Goal: Information Seeking & Learning: Find specific page/section

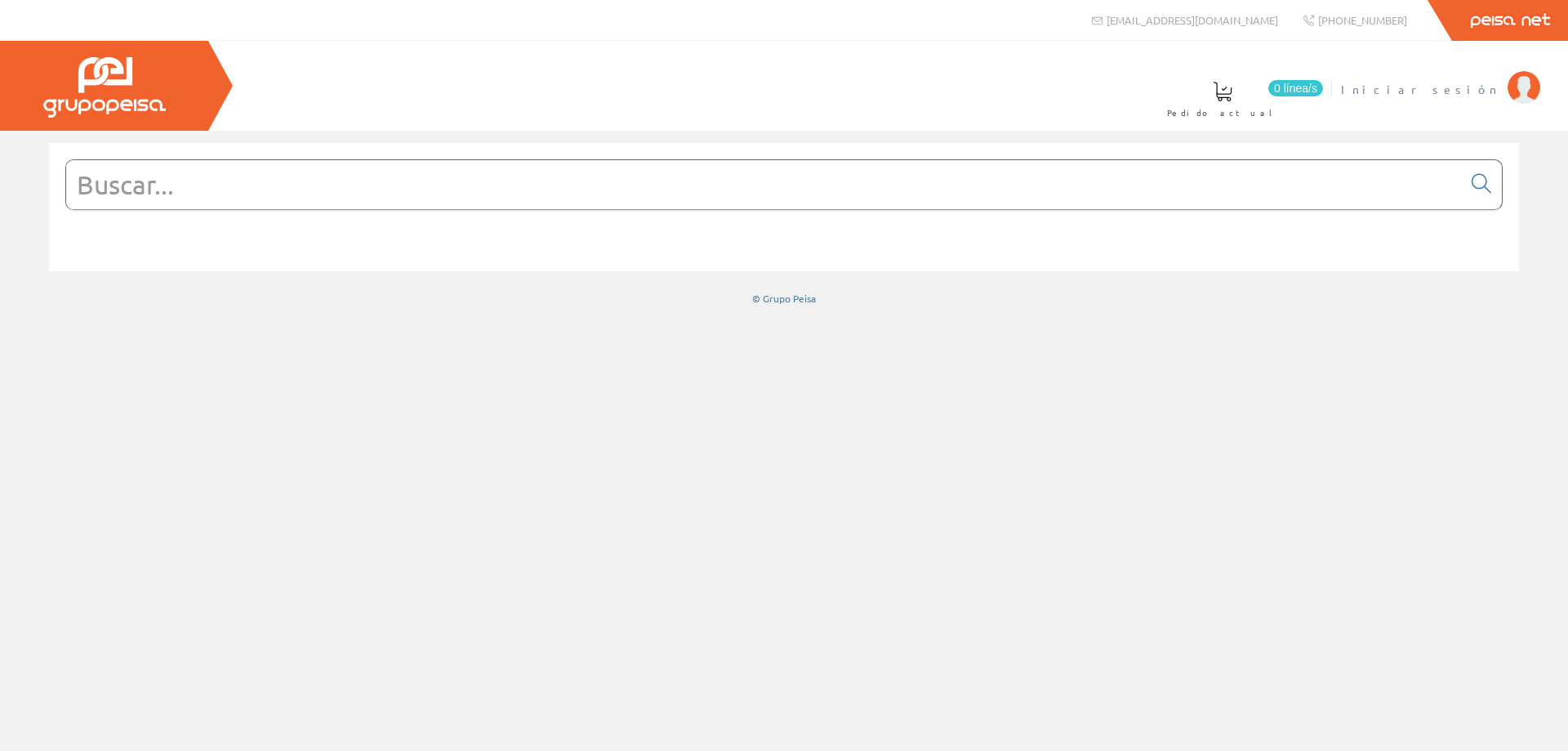
click at [1486, 94] on span "Iniciar sesión" at bounding box center [1421, 89] width 158 height 16
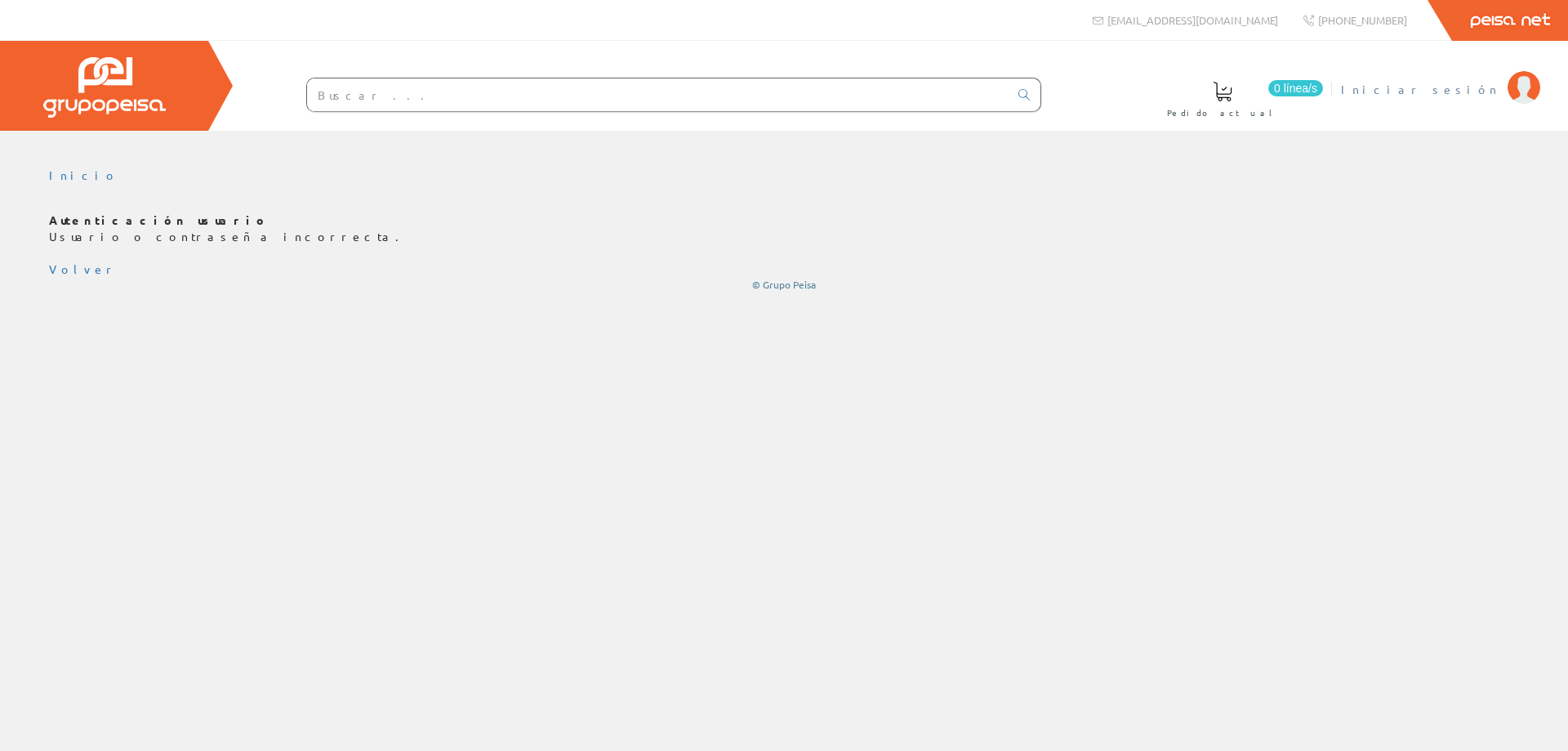
click at [1462, 82] on span "Iniciar sesión" at bounding box center [1421, 89] width 158 height 16
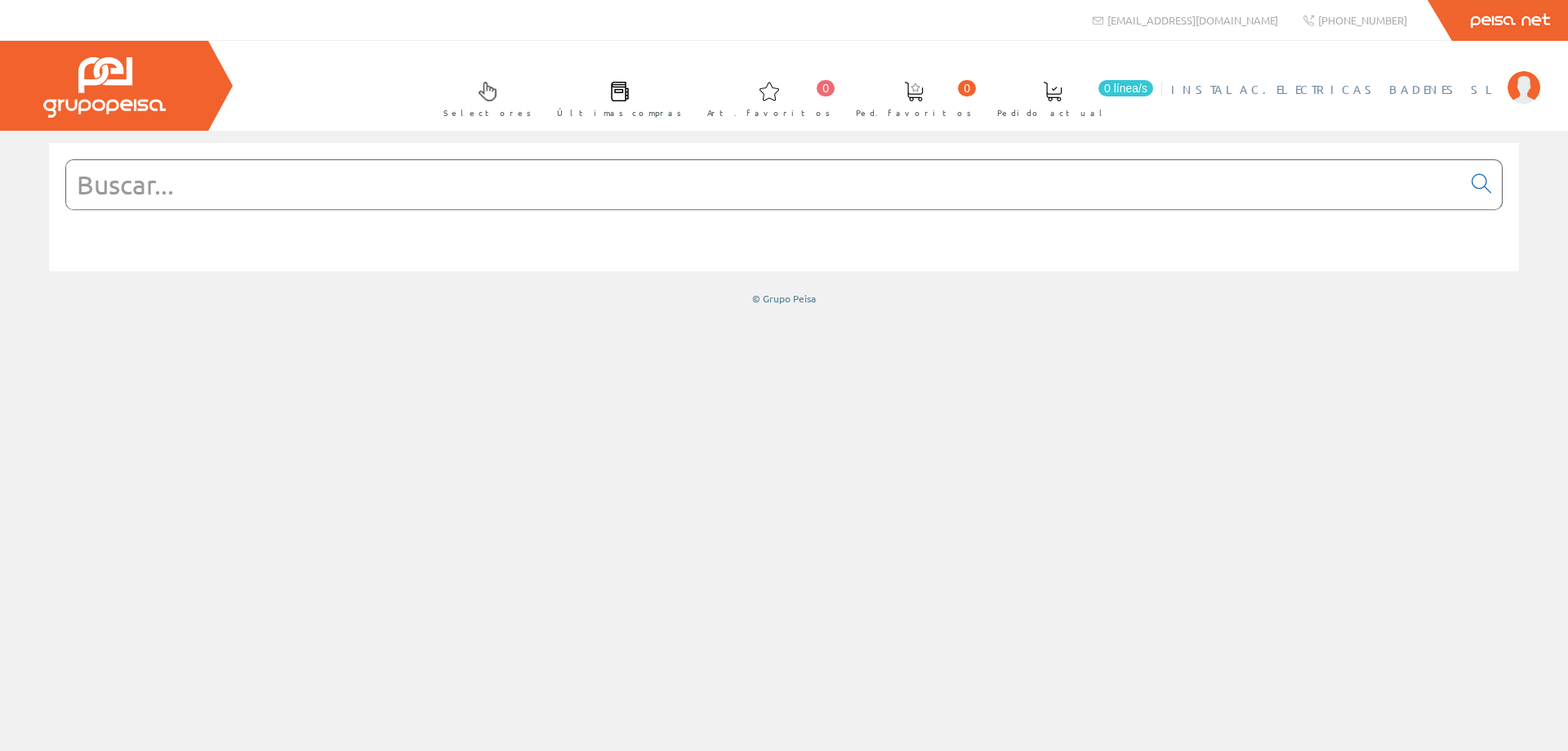
click at [1435, 93] on span "INSTALAC.ELECTRICAS BADENES SL" at bounding box center [1335, 89] width 328 height 16
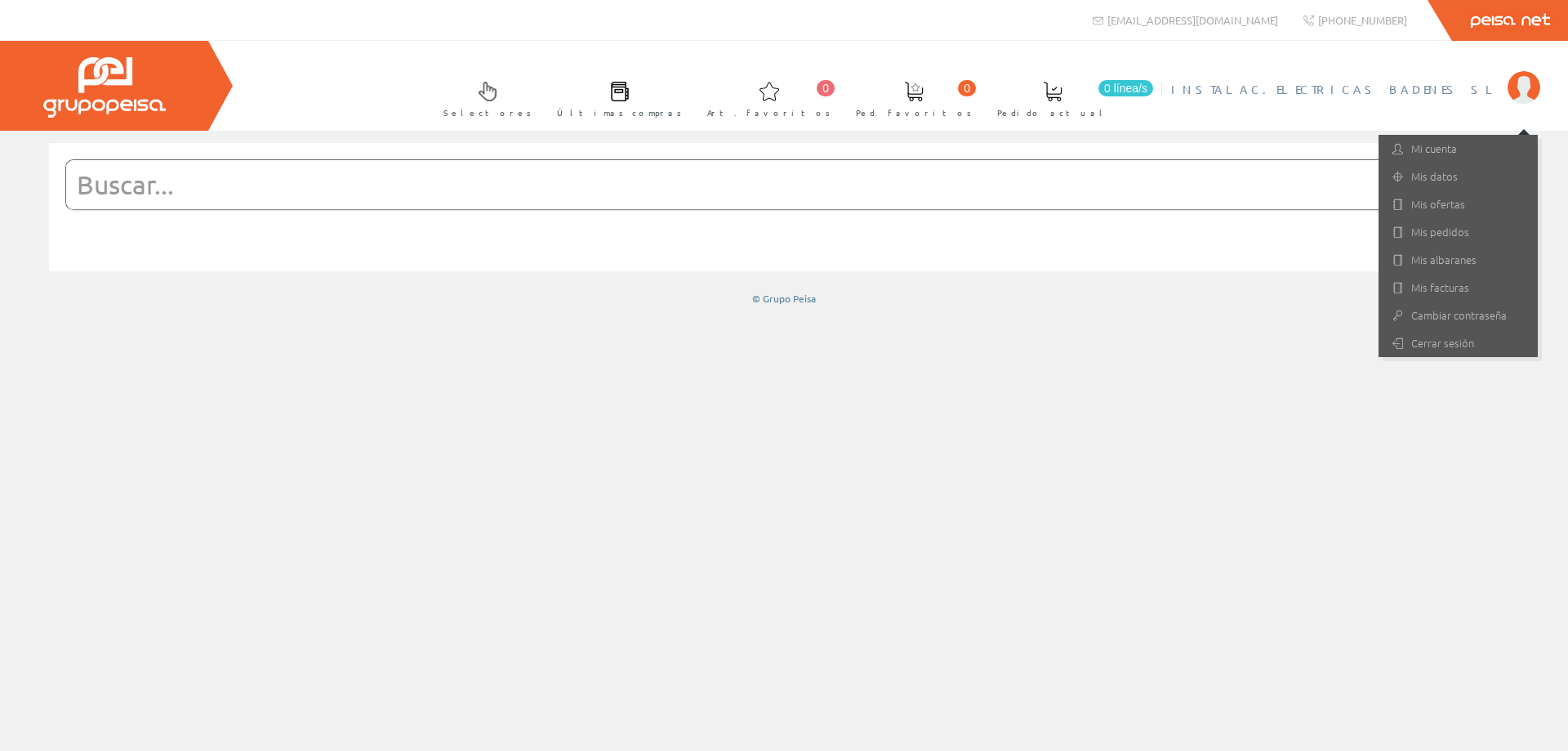
click at [415, 190] on input "text" at bounding box center [763, 184] width 1396 height 49
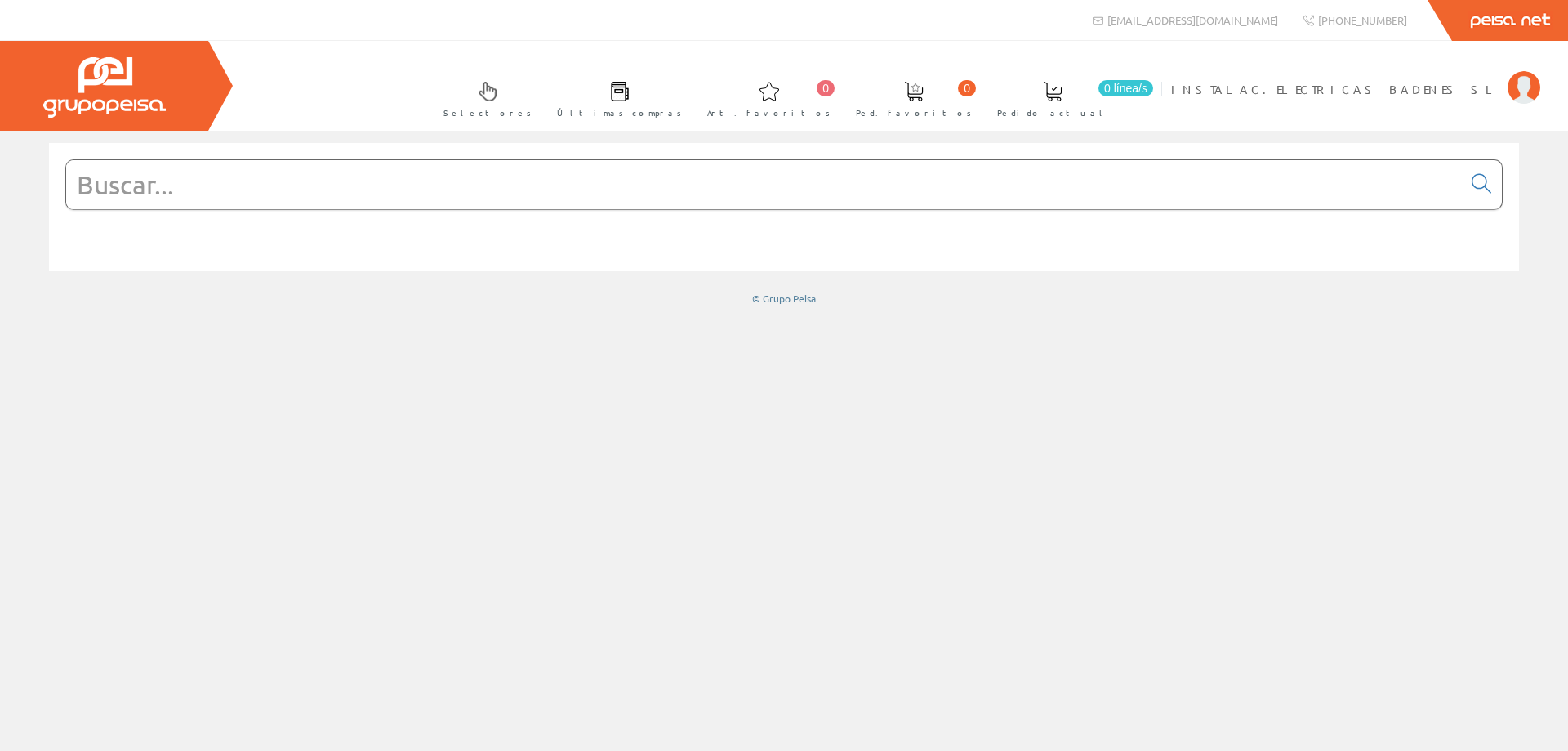
click at [186, 156] on div at bounding box center [784, 205] width 1438 height 106
click at [188, 188] on input "text" at bounding box center [763, 184] width 1396 height 49
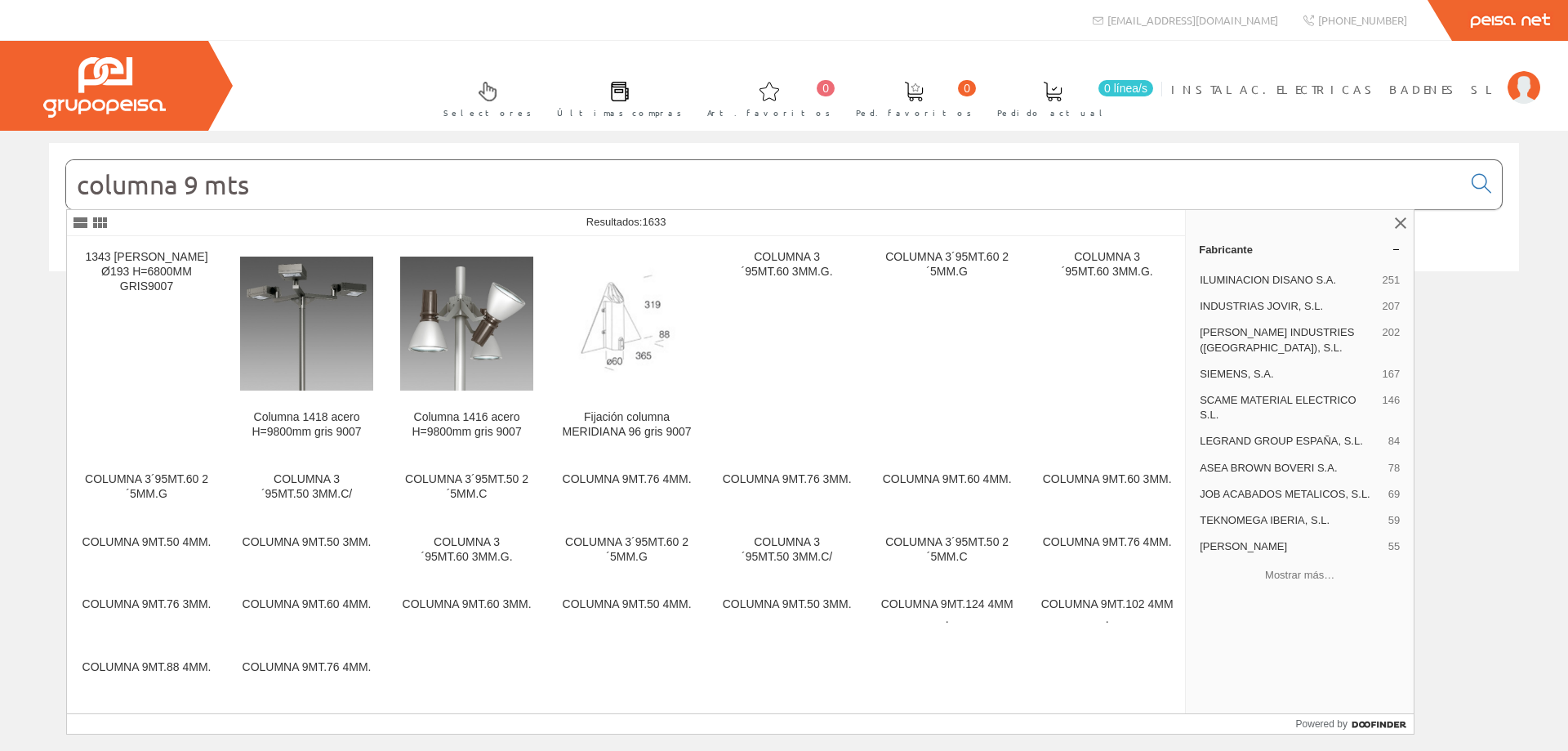
type input "columna 9 mts"
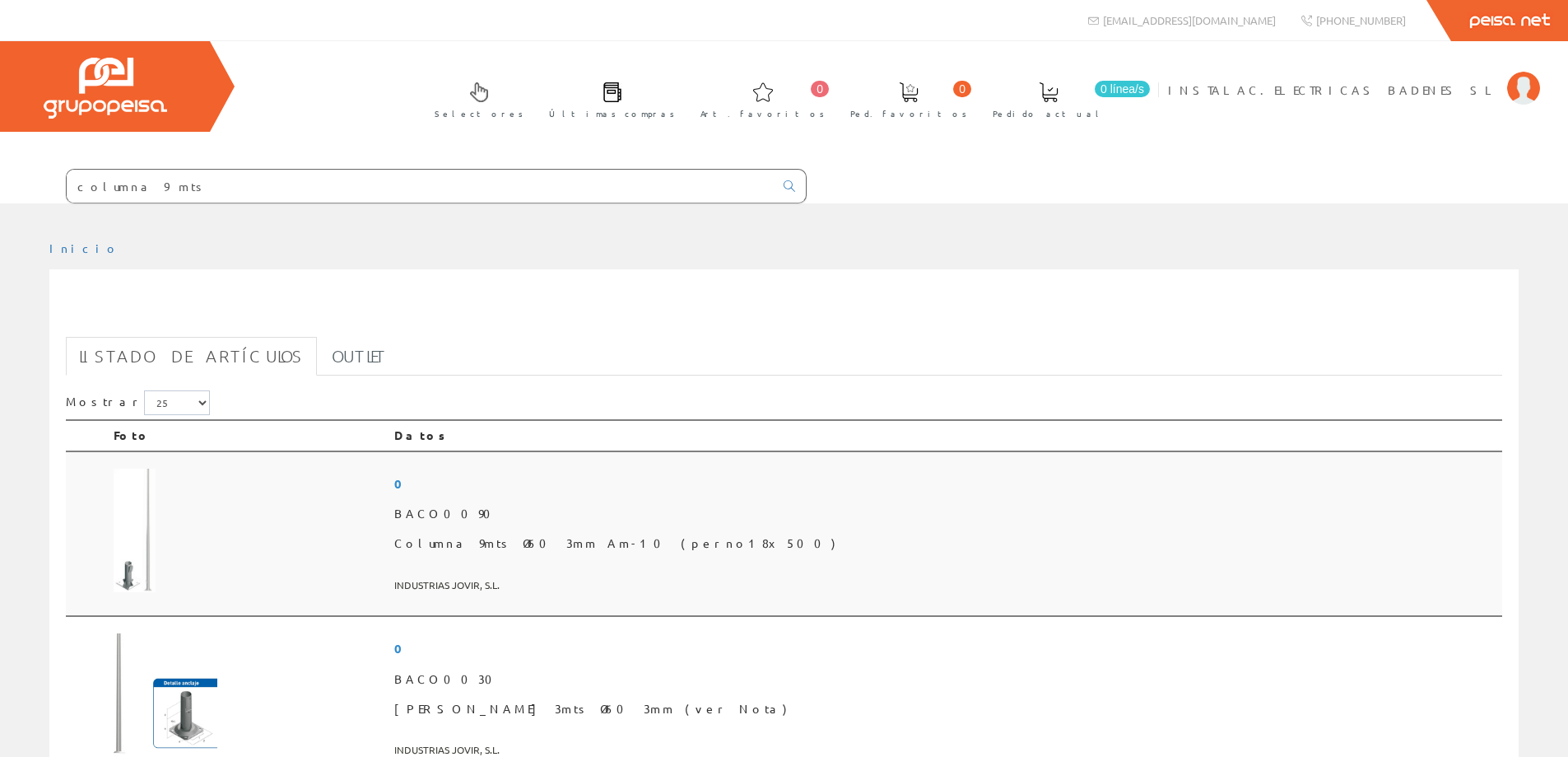
click at [735, 555] on span "Columna 9mts Ø60 3mm Am-10 (perno18x500)" at bounding box center [944, 543] width 1101 height 30
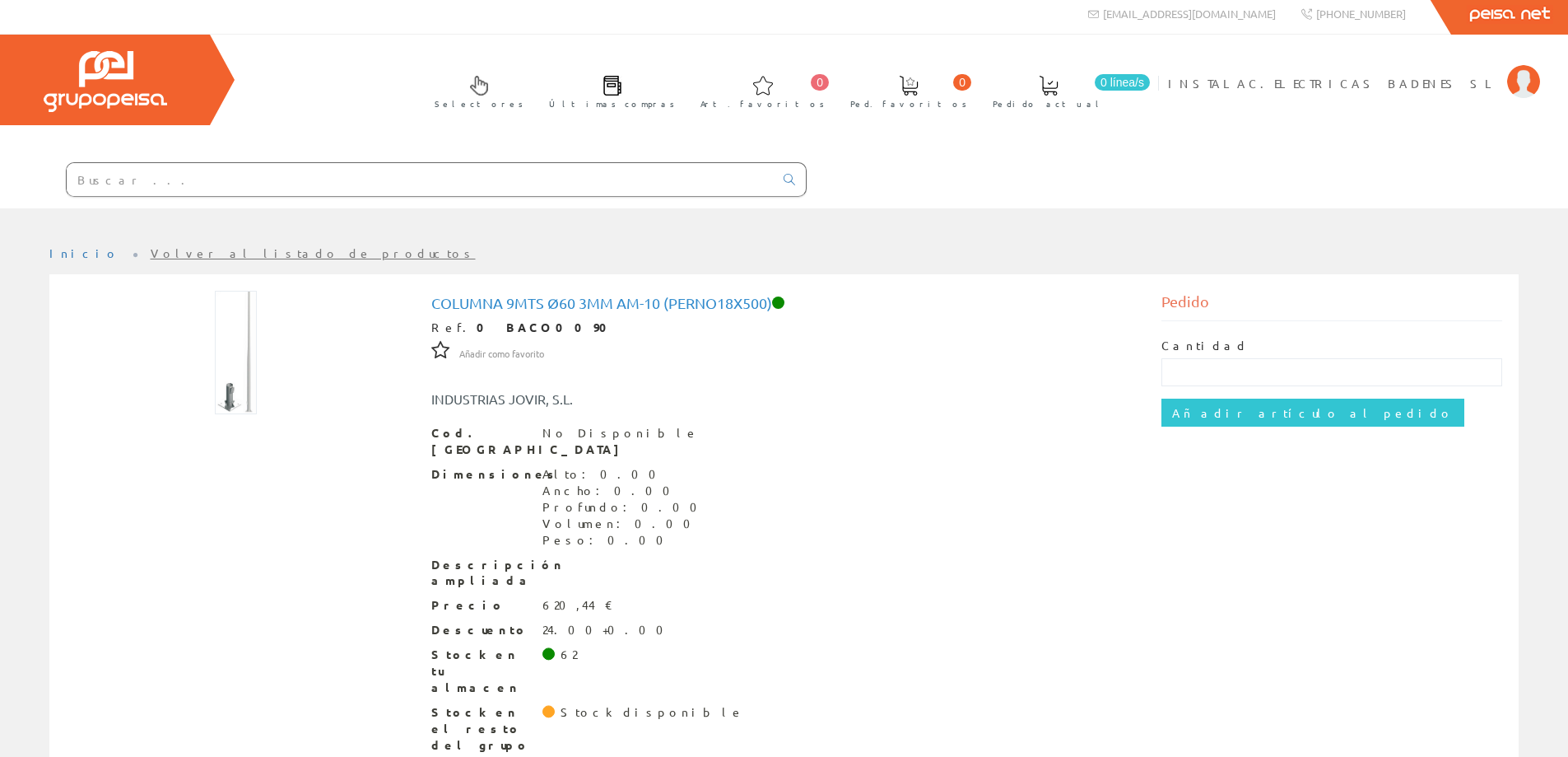
scroll to position [9, 0]
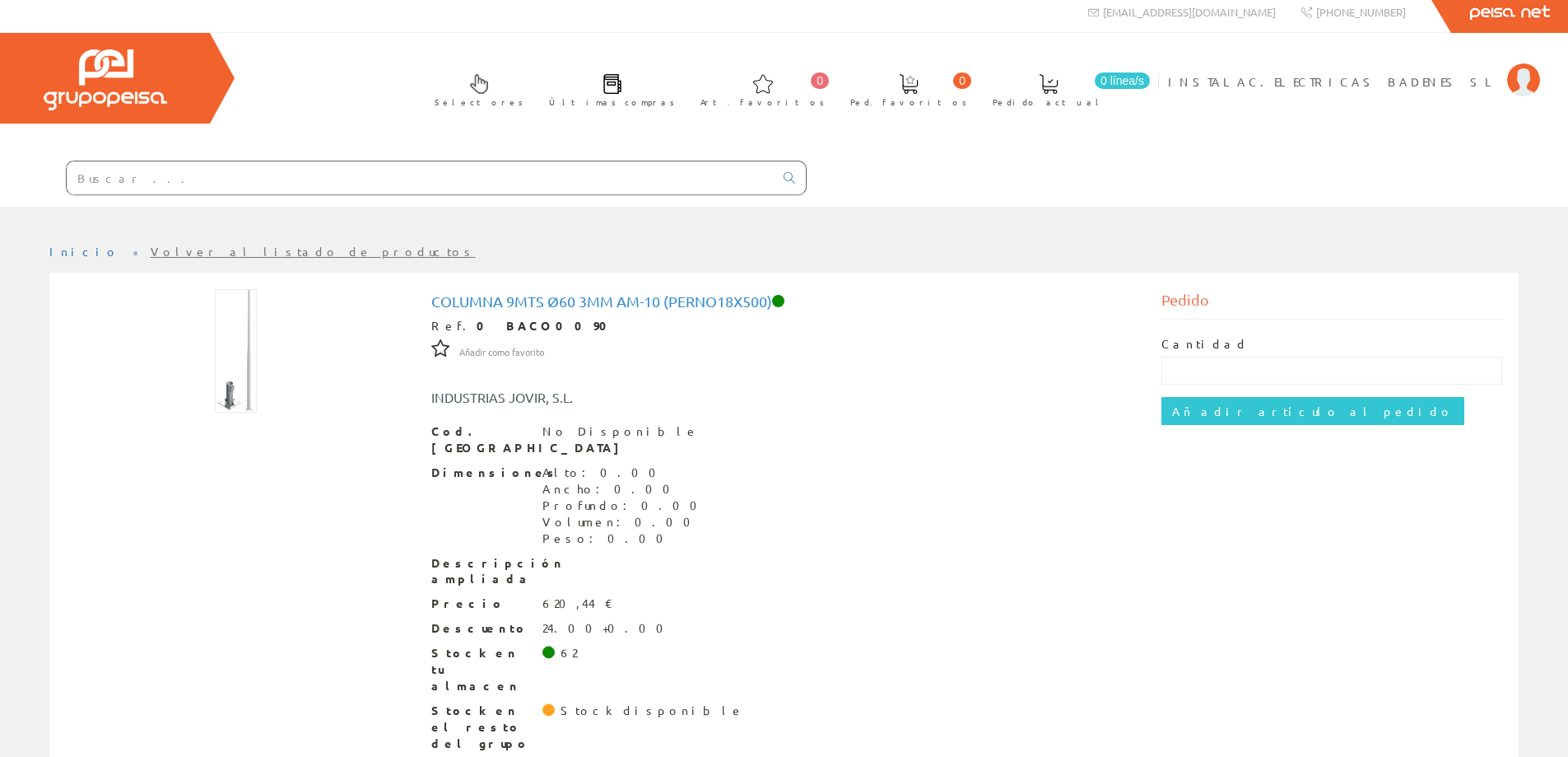
click at [408, 186] on input "text" at bounding box center [419, 178] width 707 height 33
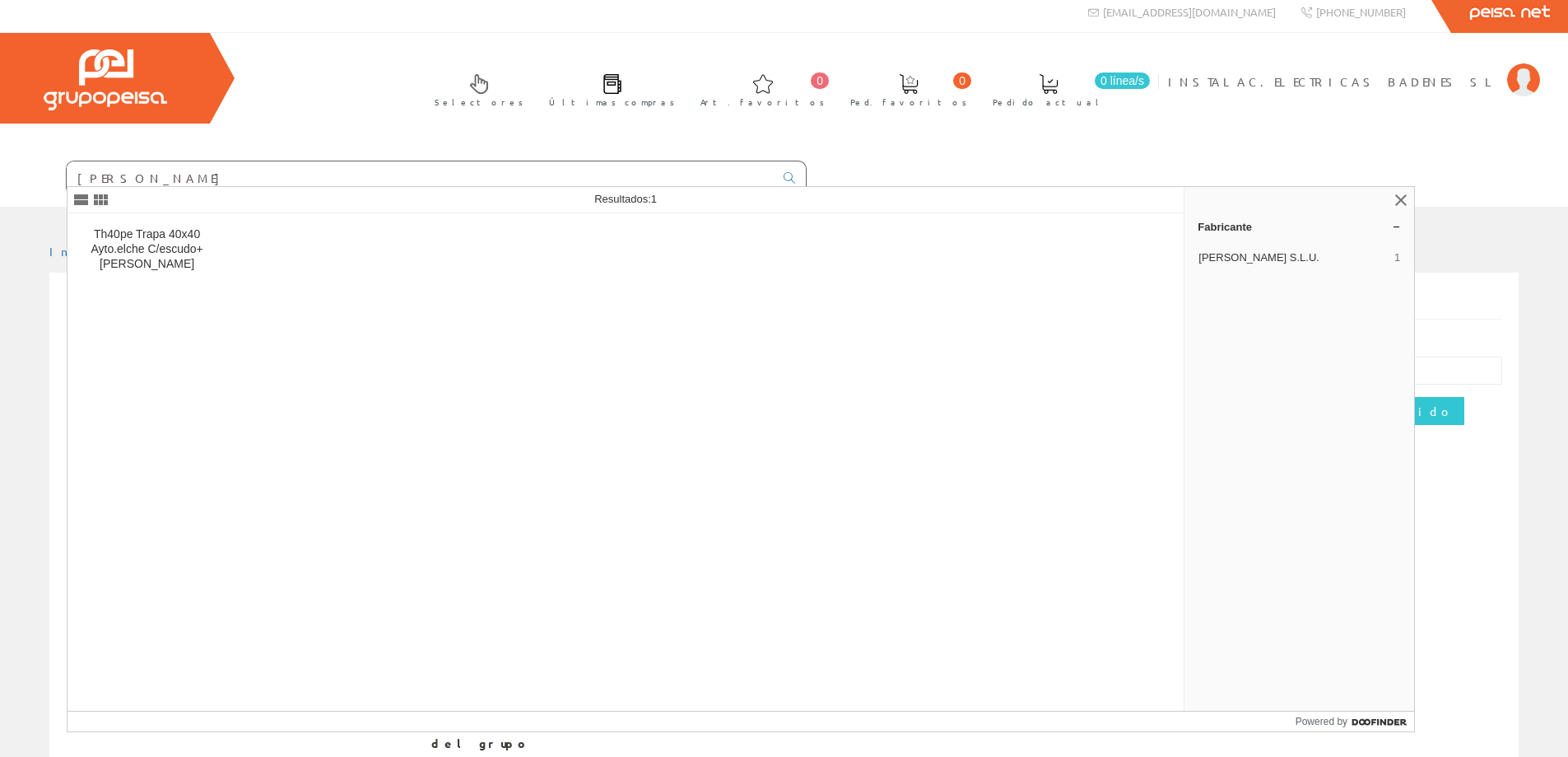
type input "[PERSON_NAME]"
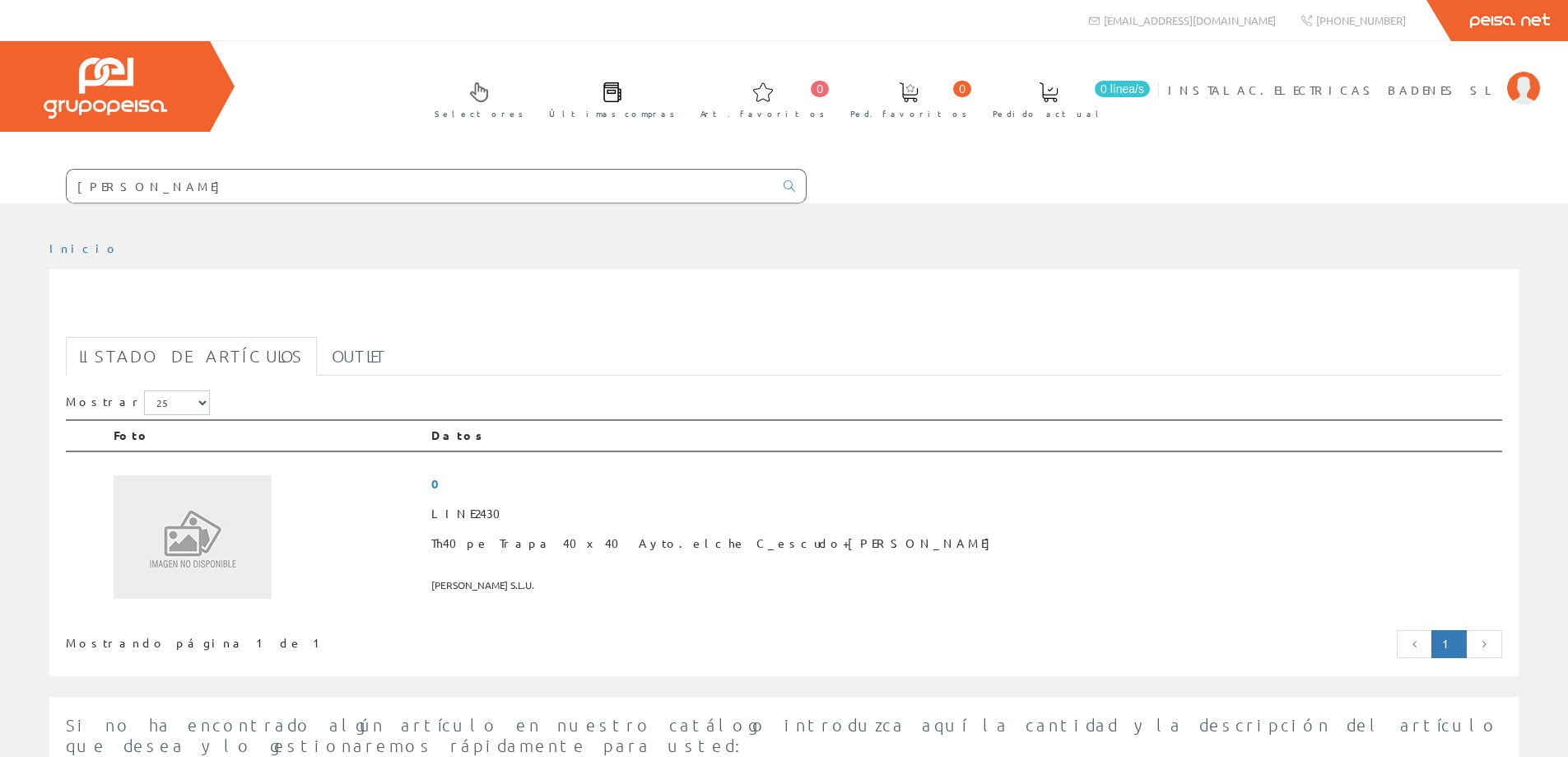
click at [218, 188] on input "[PERSON_NAME]" at bounding box center [419, 186] width 707 height 33
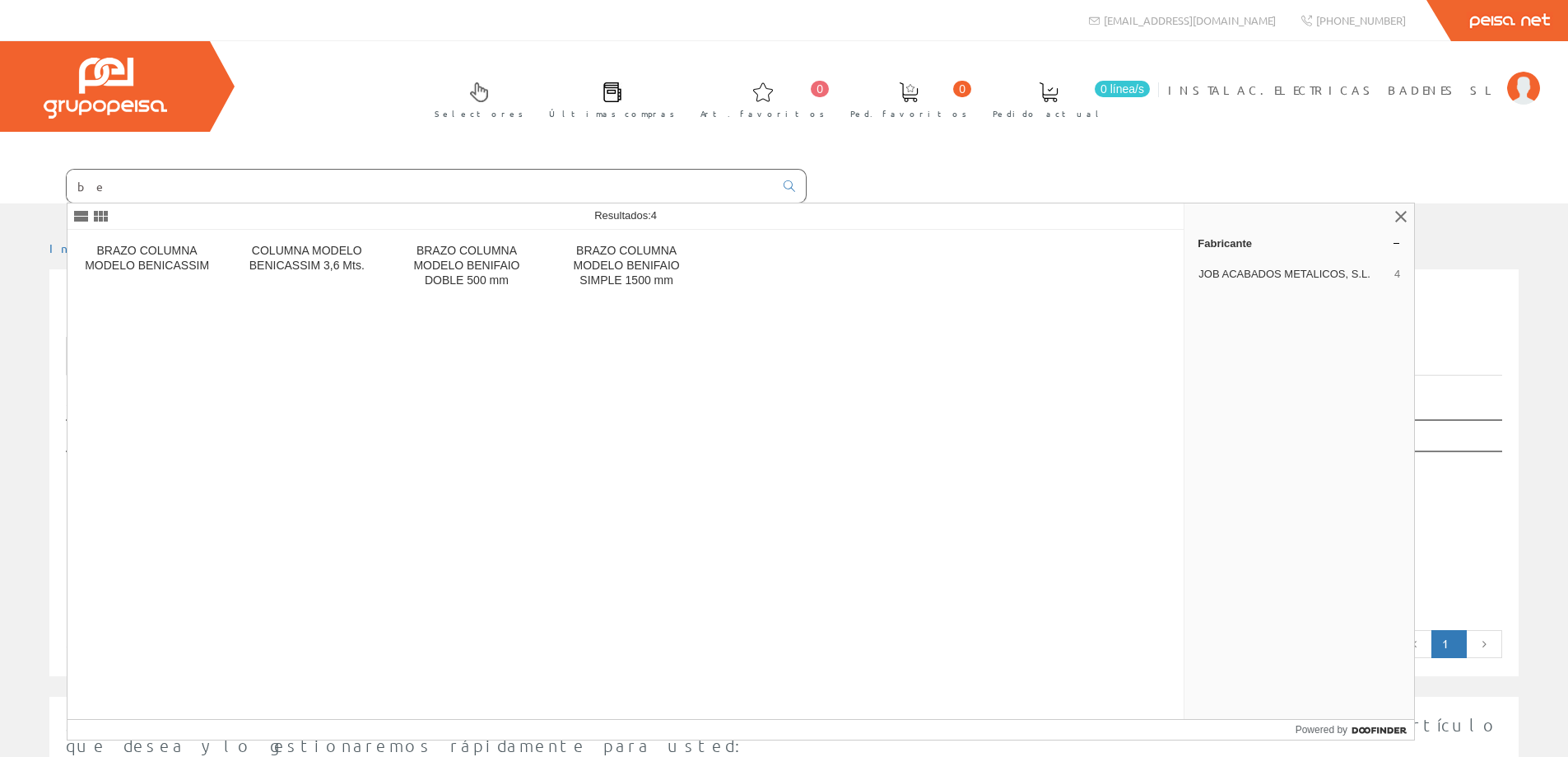
type input "b"
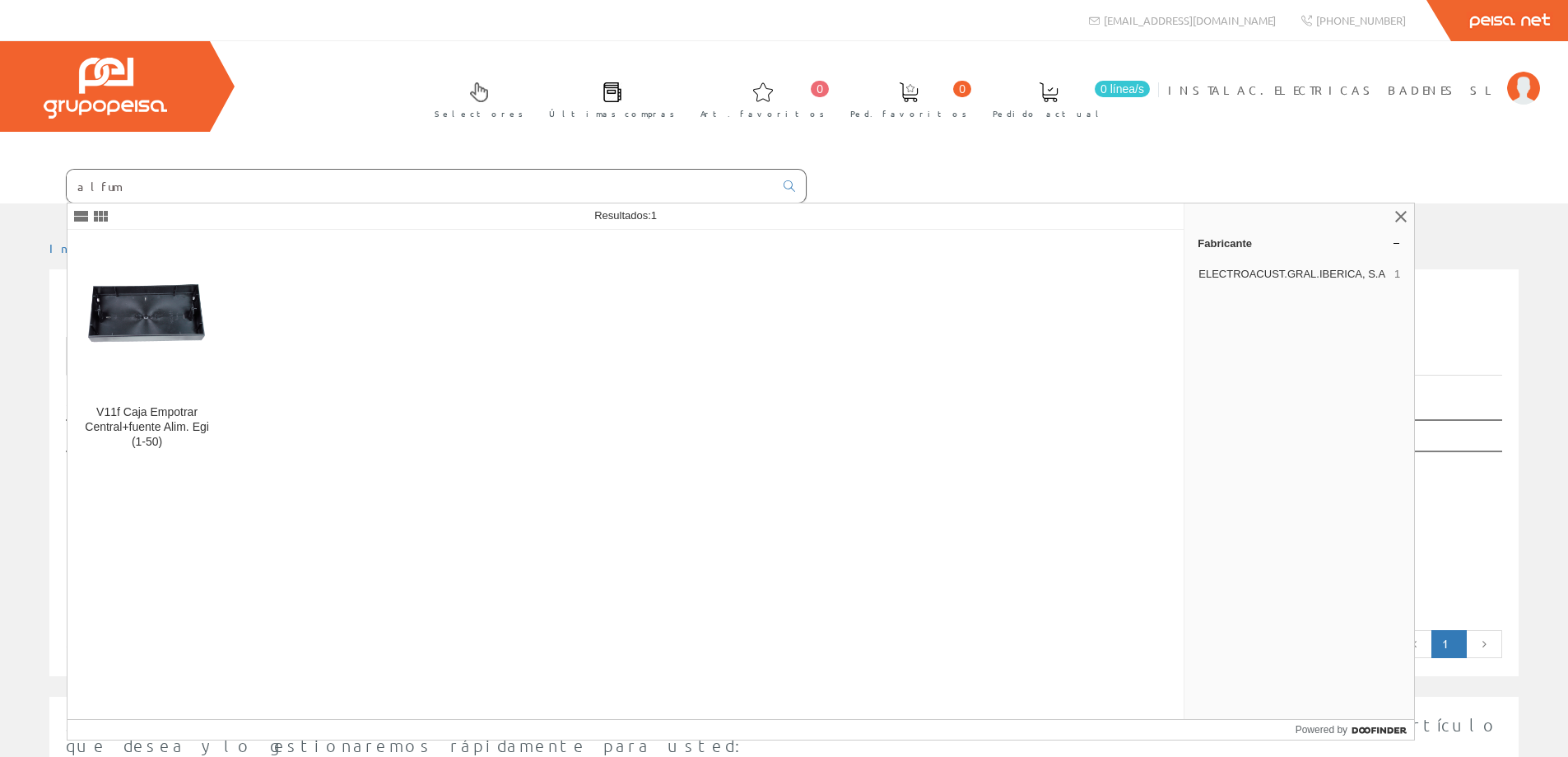
type input "alfum"
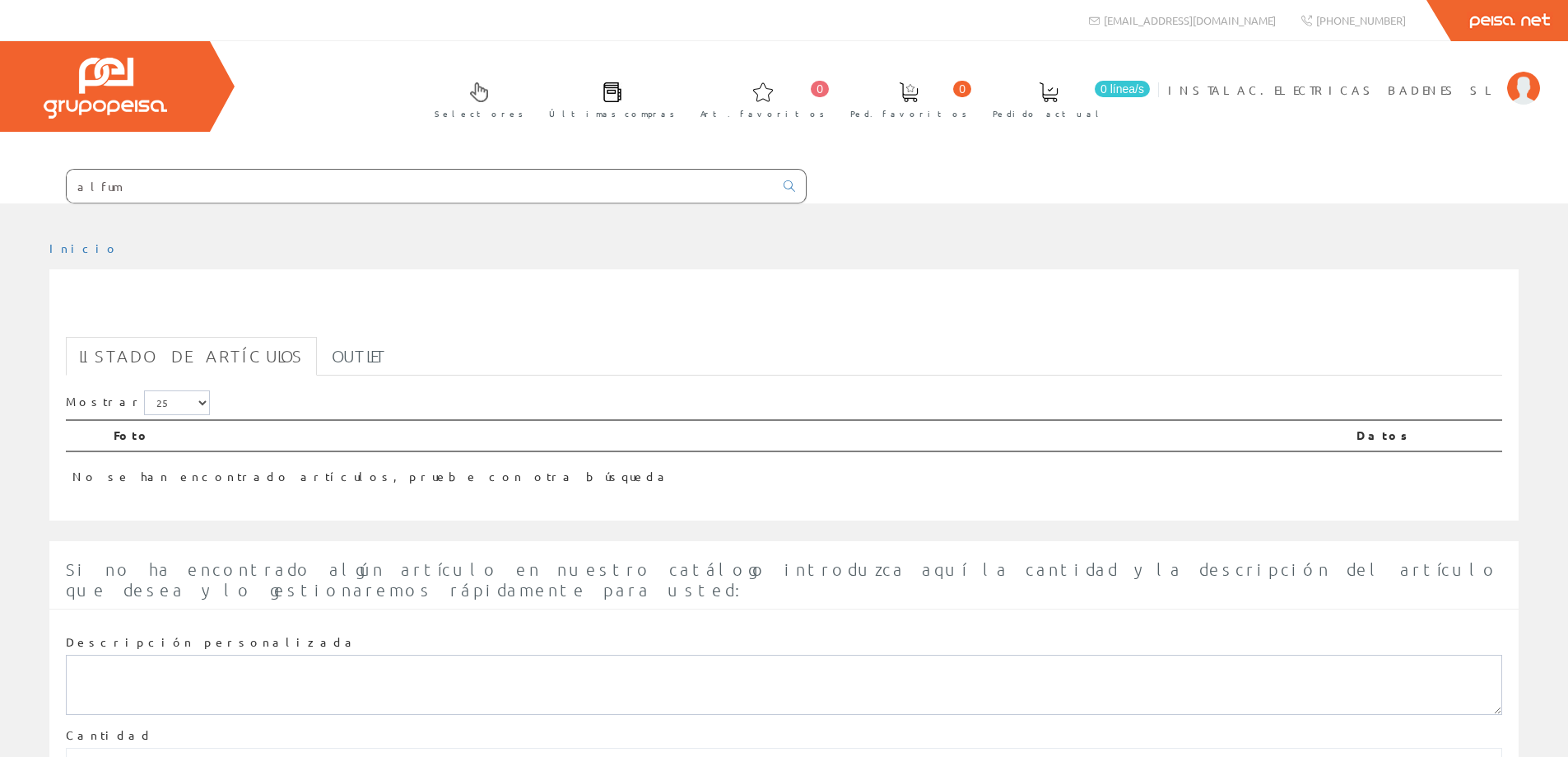
click at [249, 186] on input "alfum" at bounding box center [419, 186] width 707 height 33
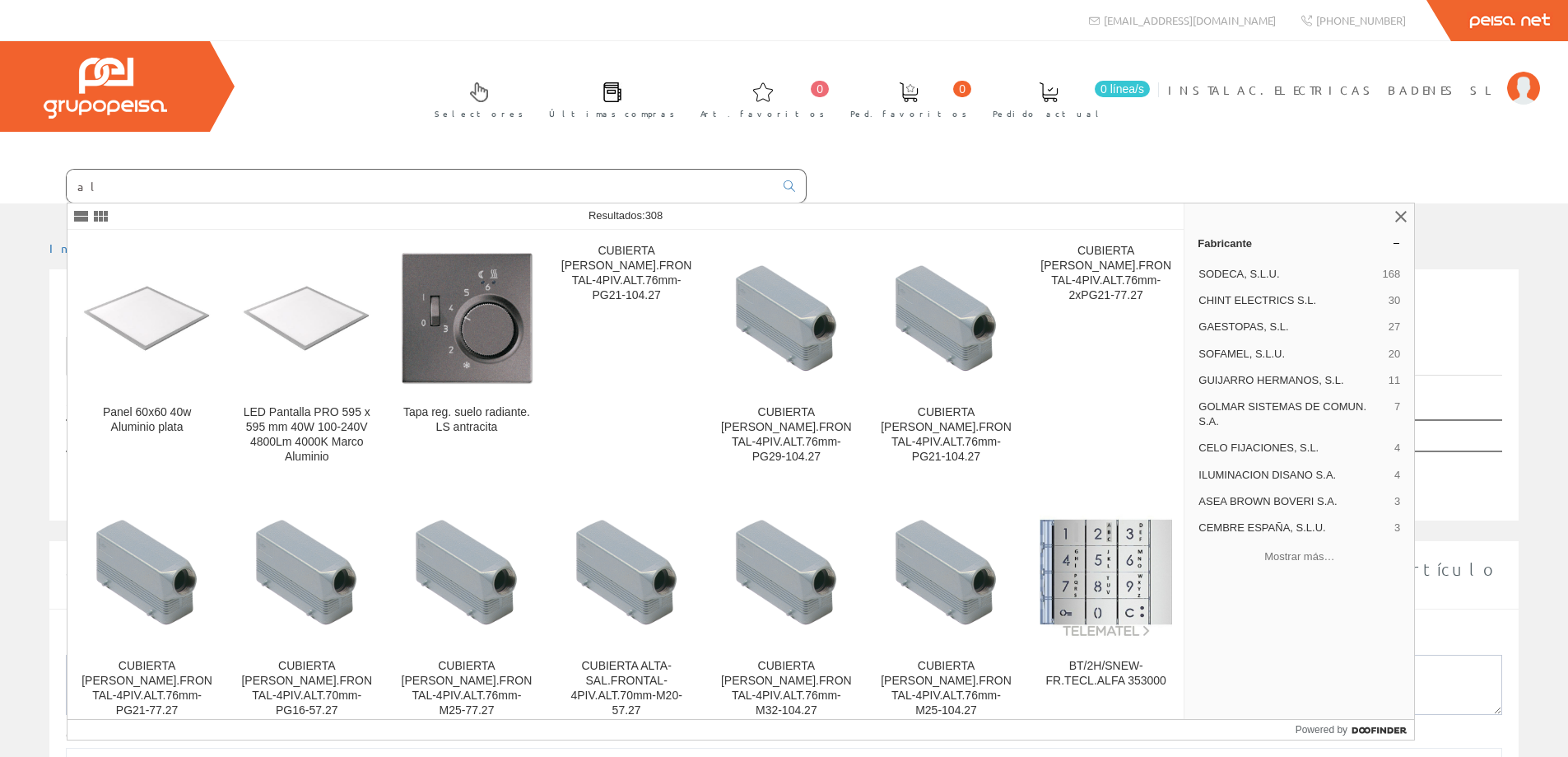
type input "a"
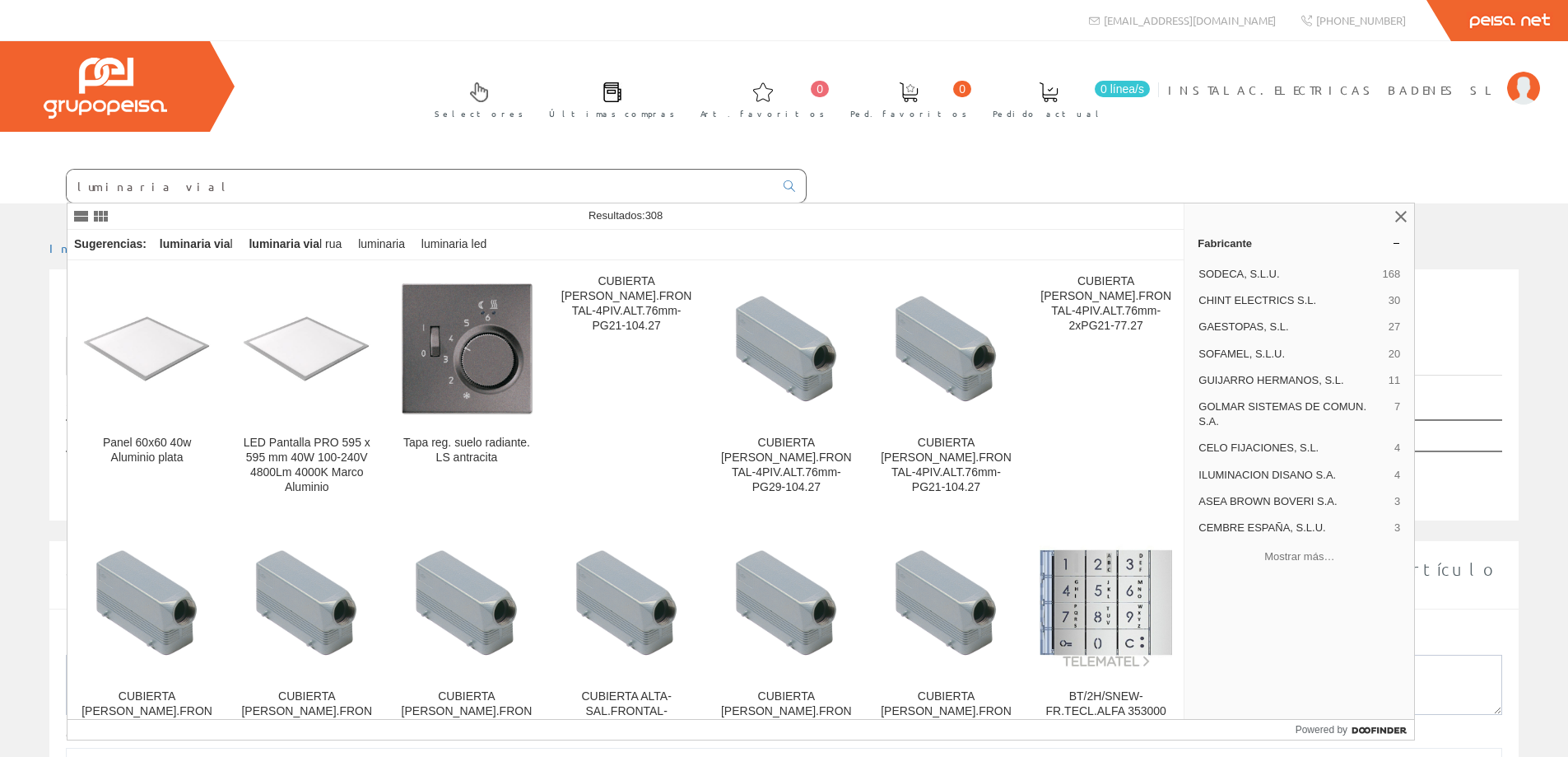
type input "luminaria vial"
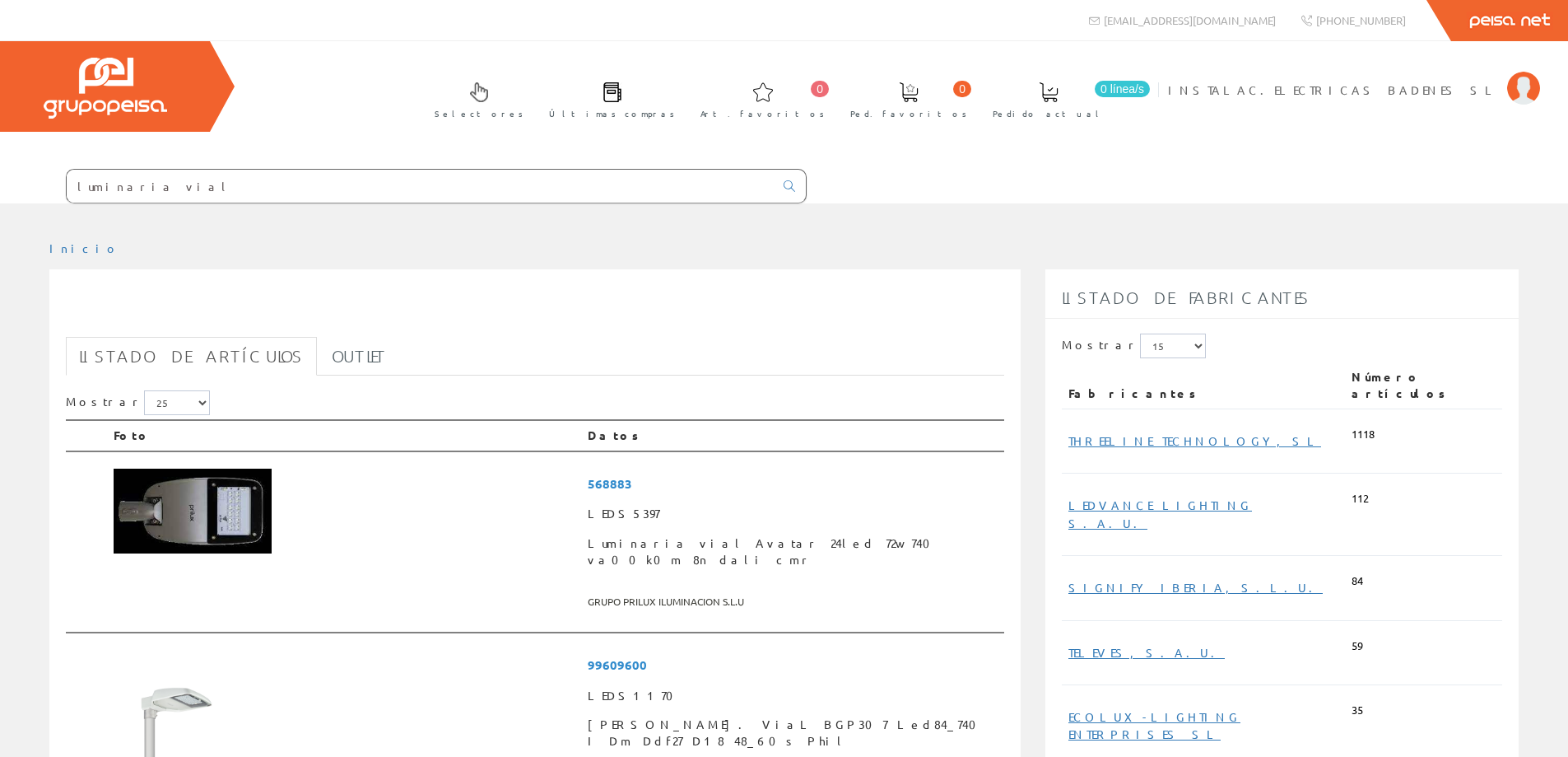
click at [322, 191] on input "luminaria vial" at bounding box center [419, 186] width 707 height 33
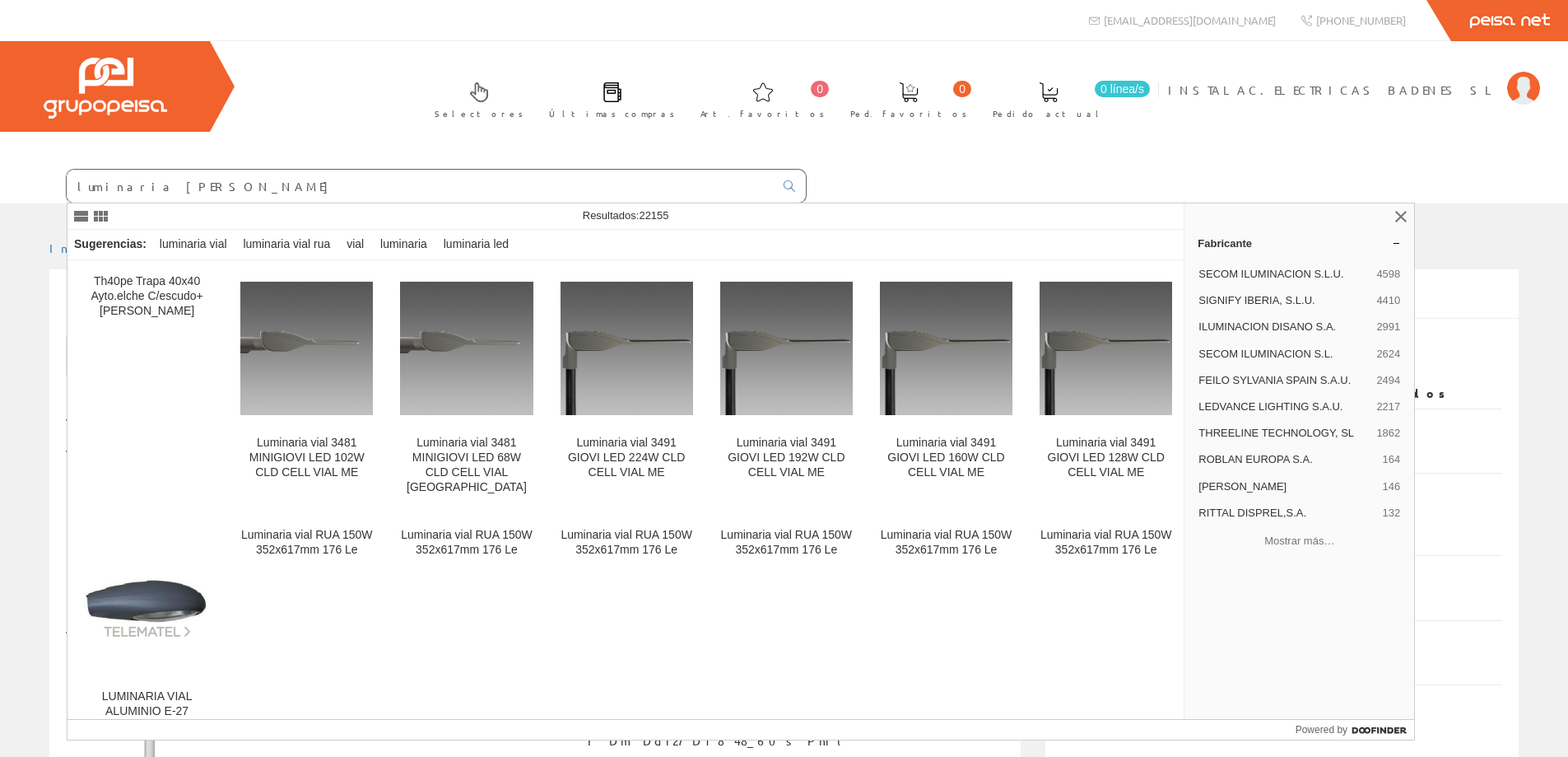
type input "luminaria vial benito"
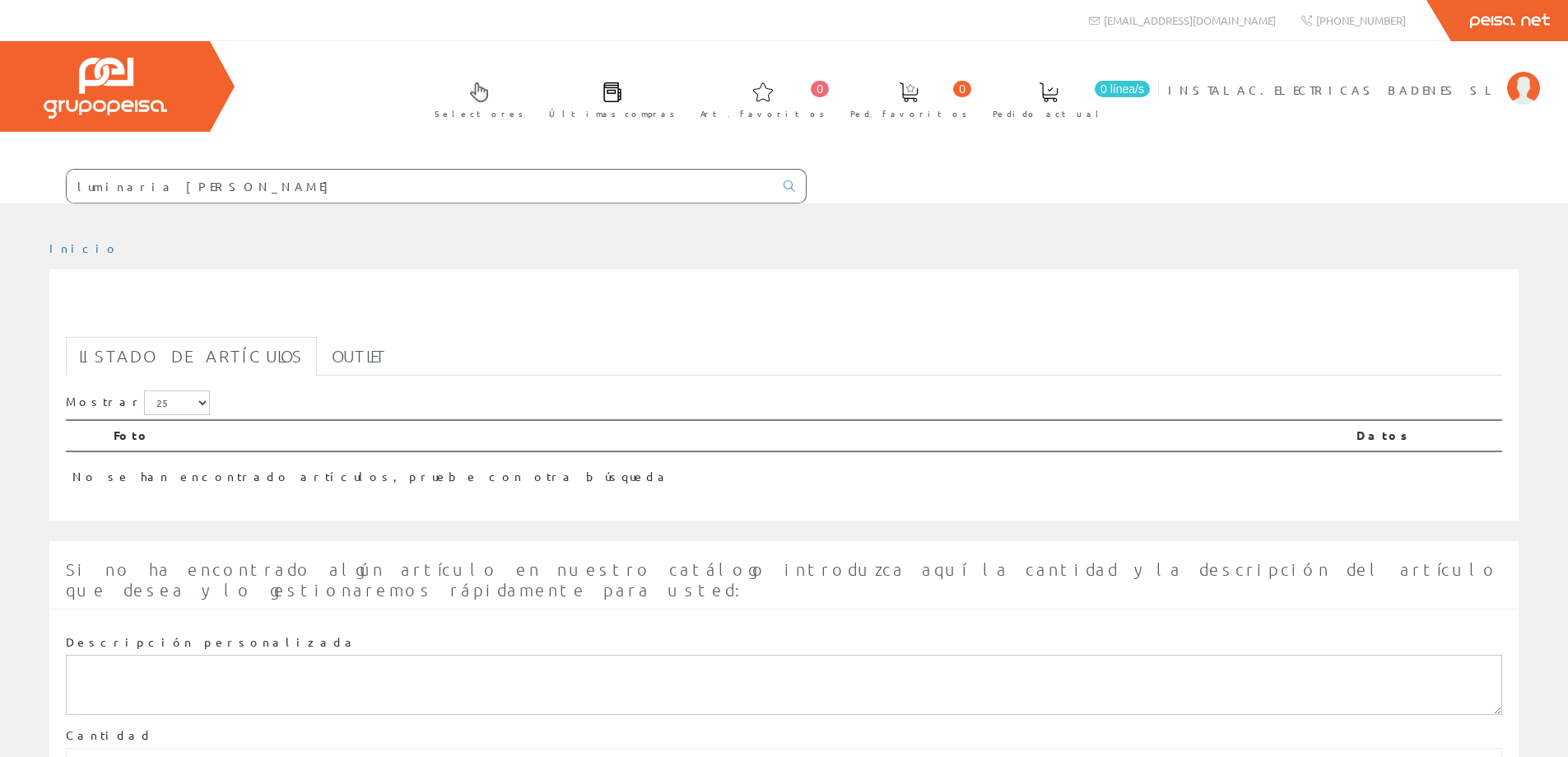
click at [413, 205] on div at bounding box center [784, 215] width 1568 height 25
click at [409, 185] on input "luminaria vial benito" at bounding box center [419, 186] width 707 height 33
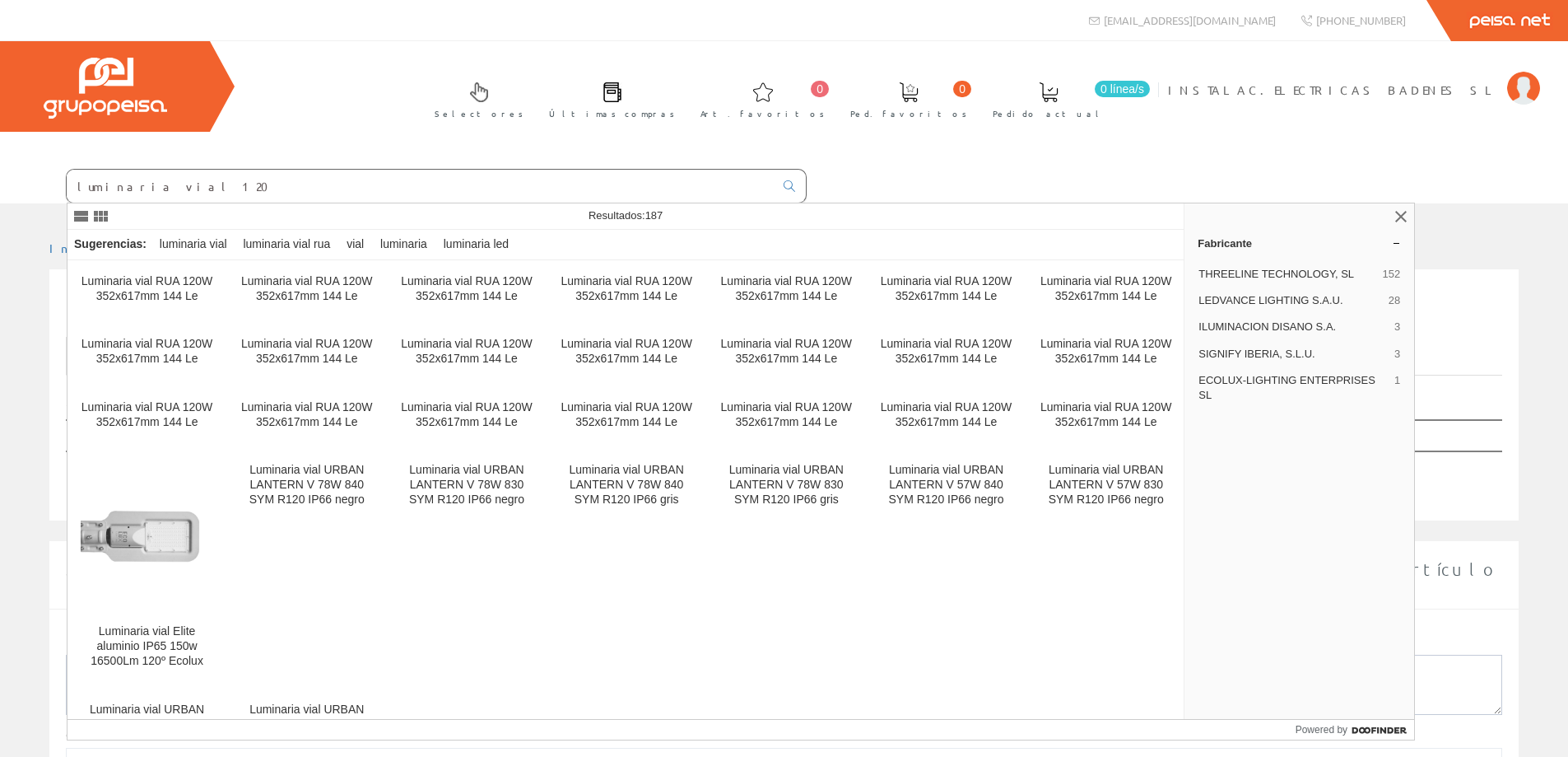
type input "luminaria vial 120"
click at [277, 195] on input "luminaria vial 120" at bounding box center [419, 186] width 707 height 33
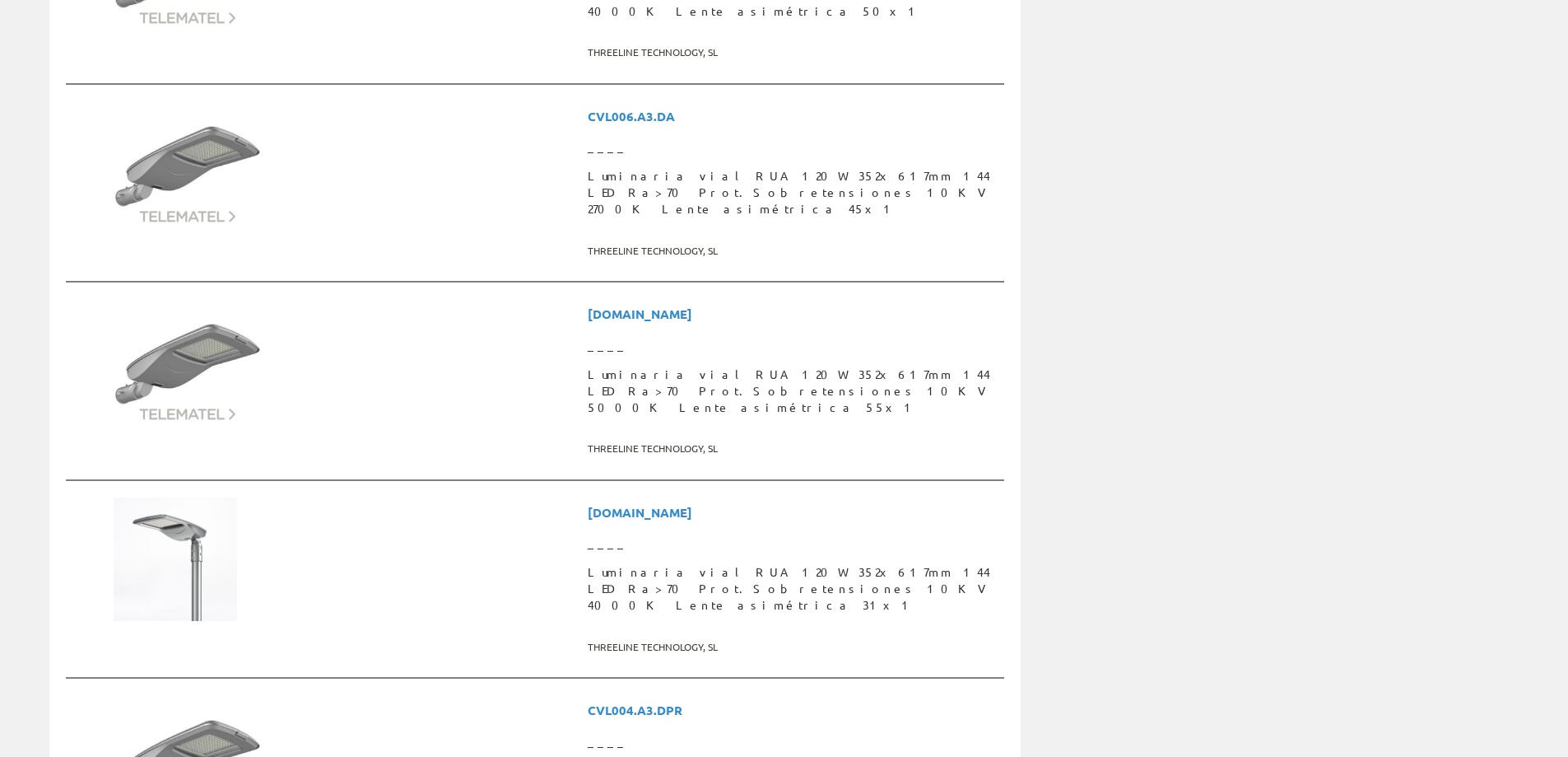
scroll to position [4364, 0]
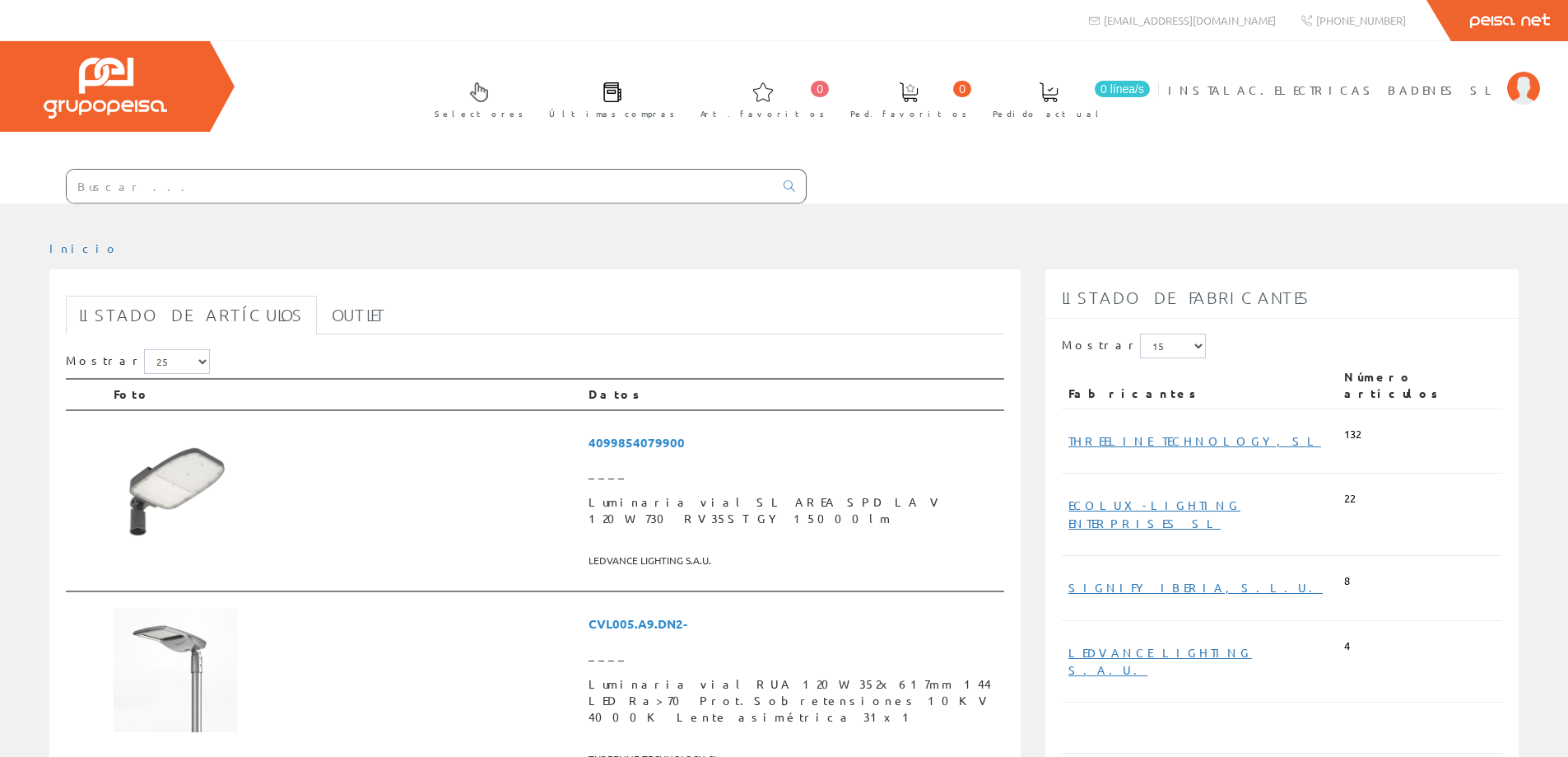
click at [405, 183] on input "text" at bounding box center [419, 186] width 707 height 33
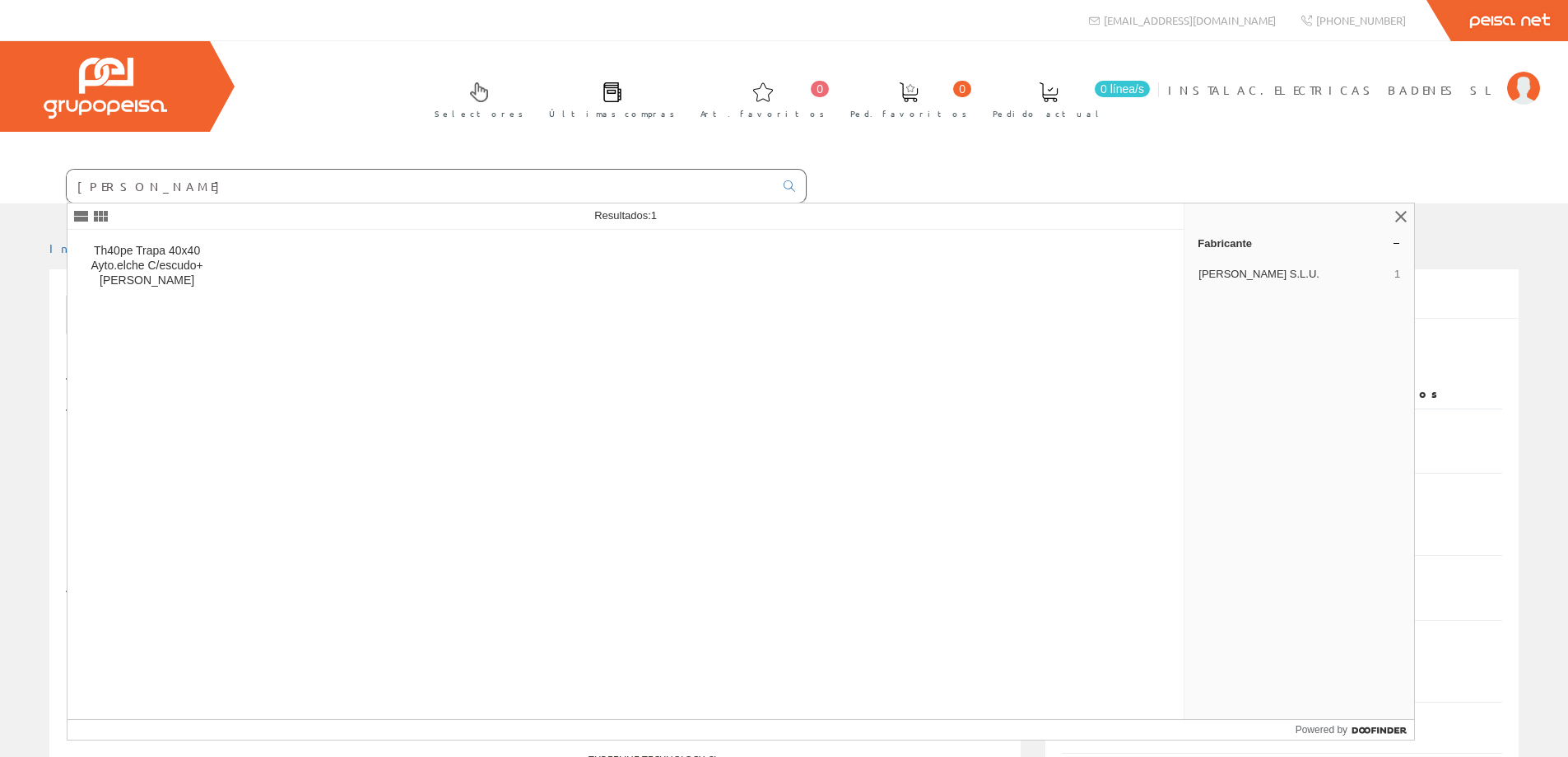
type input "[PERSON_NAME]"
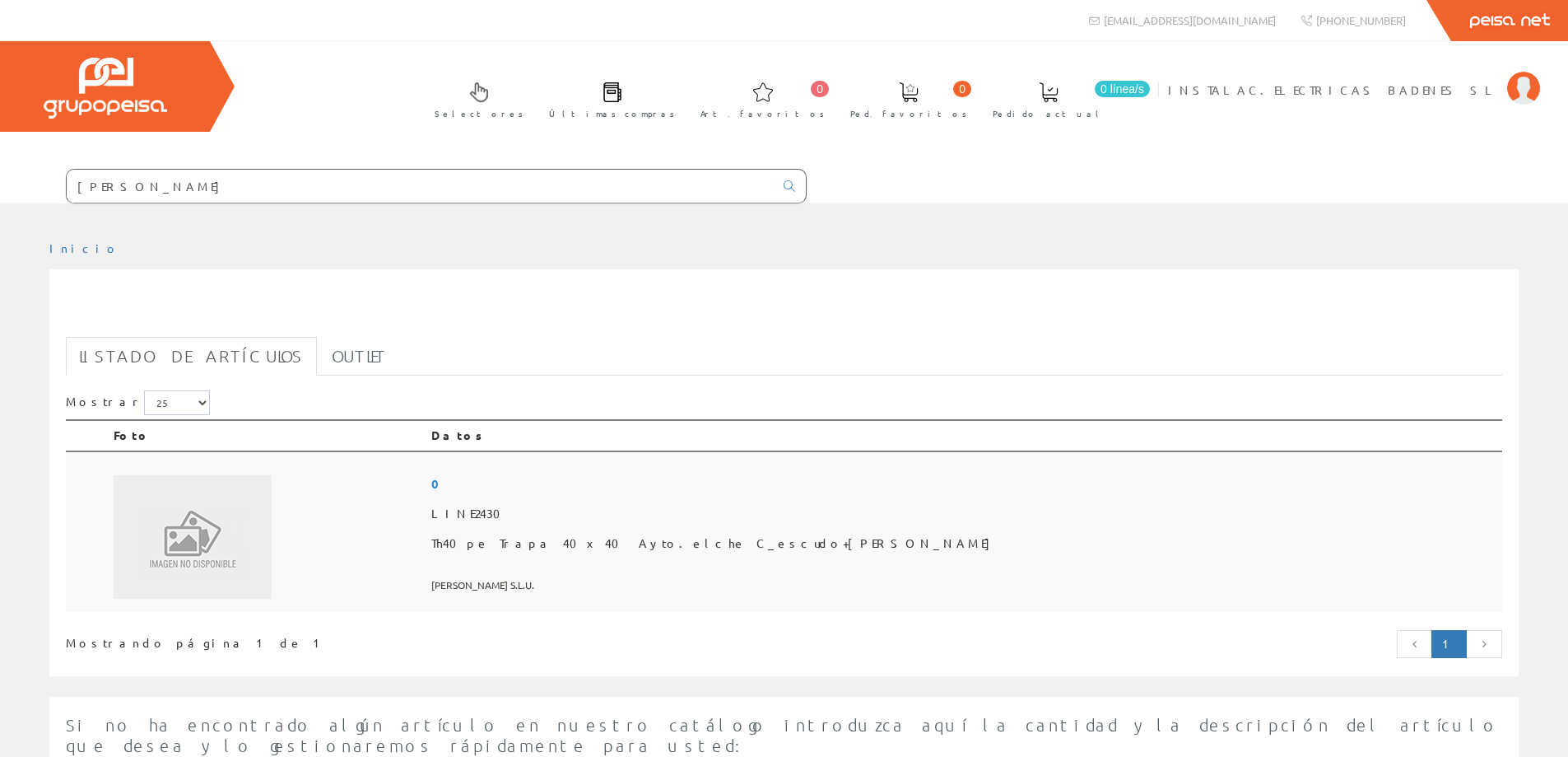
click at [724, 583] on span "[PERSON_NAME] S.L.U." at bounding box center [963, 585] width 1064 height 27
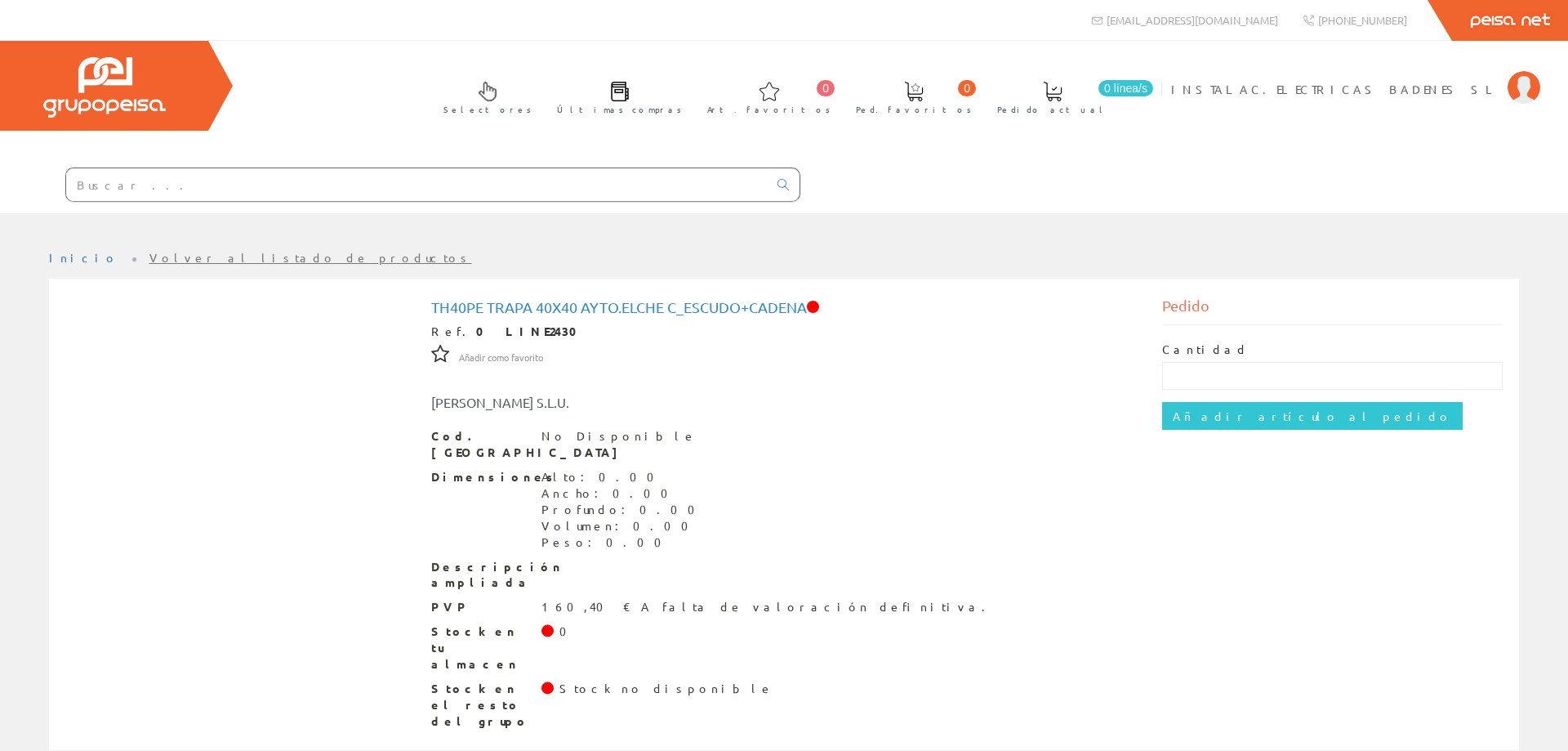
click at [411, 180] on input "text" at bounding box center [416, 184] width 701 height 32
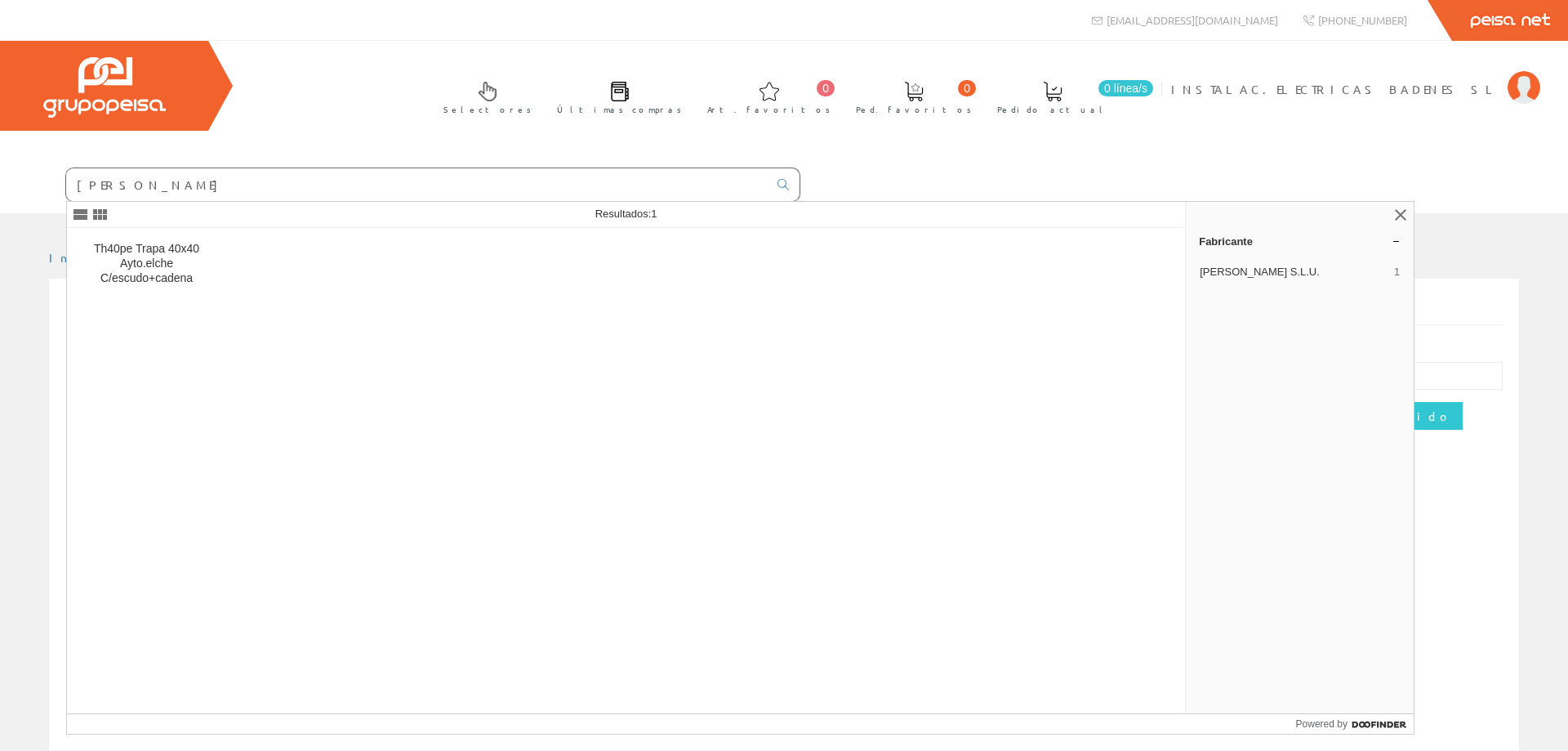
drag, startPoint x: 477, startPoint y: 198, endPoint x: 0, endPoint y: 161, distance: 478.4
click at [0, 161] on div "[PERSON_NAME]" at bounding box center [400, 185] width 801 height 55
type input "[PERSON_NAME]"
click at [1232, 276] on span "[PERSON_NAME] S.L.U." at bounding box center [1293, 271] width 188 height 14
